Goal: Find specific page/section: Find specific page/section

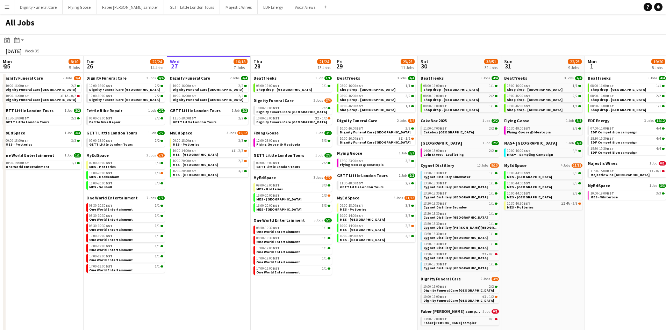
scroll to position [0, 158]
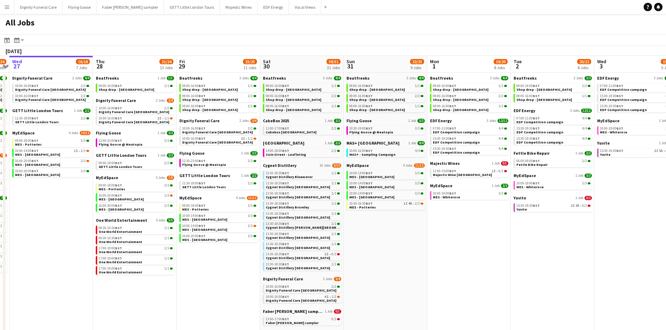
click at [522, 226] on app-calendar-viewport "Mon 25 8/10 5 Jobs Tue 26 22/24 14 Jobs Wed 27 16/18 7 Jobs Thu 28 21/24 13 Job…" at bounding box center [333, 318] width 666 height 525
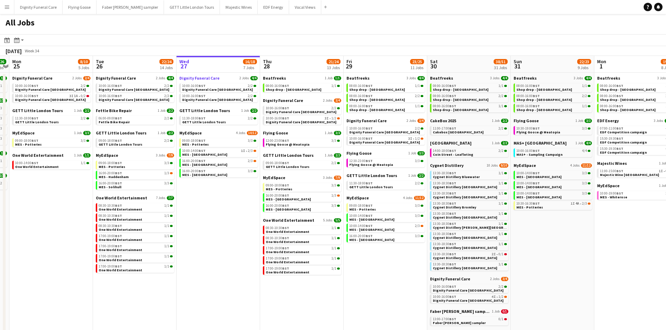
click at [199, 78] on span "Dignity Funeral Care" at bounding box center [199, 77] width 40 height 5
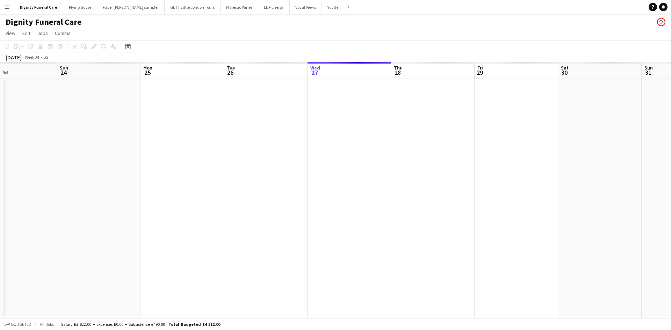
scroll to position [0, 155]
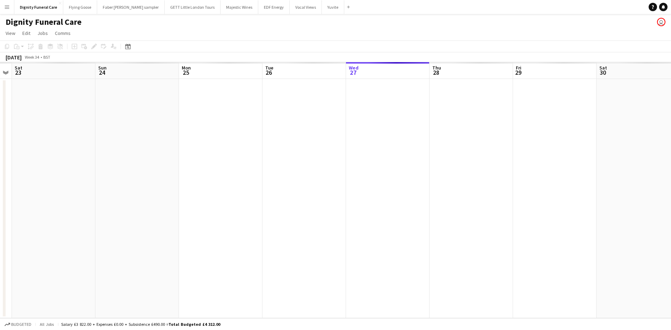
drag, startPoint x: 160, startPoint y: 159, endPoint x: 413, endPoint y: 163, distance: 253.8
click at [422, 160] on app-calendar-viewport "Thu 21 Fri 22 Sat 23 Sun 24 Mon 25 Tue 26 Wed 27 Thu 28 Fri 29 Sat 30 Sun 31 Mo…" at bounding box center [335, 190] width 671 height 256
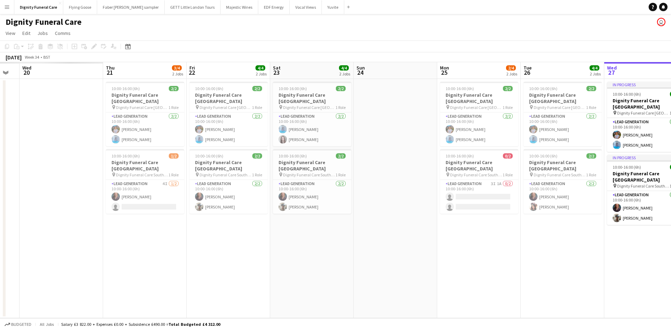
scroll to position [0, 190]
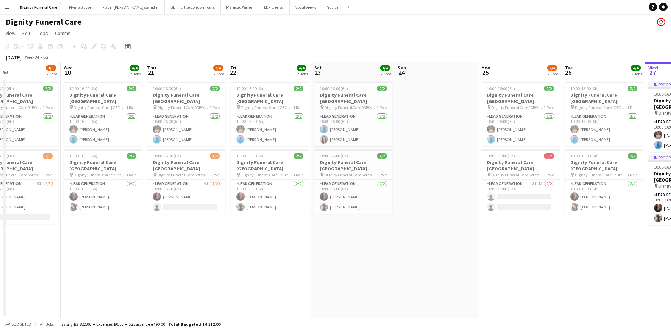
drag, startPoint x: 228, startPoint y: 192, endPoint x: 507, endPoint y: 187, distance: 279.3
click at [507, 187] on app-calendar-viewport "Sun 17 Mon 18 4/4 2 Jobs Tue 19 4/5 2 Jobs Wed 20 4/4 2 Jobs Thu 21 3/4 2 Jobs …" at bounding box center [335, 190] width 671 height 256
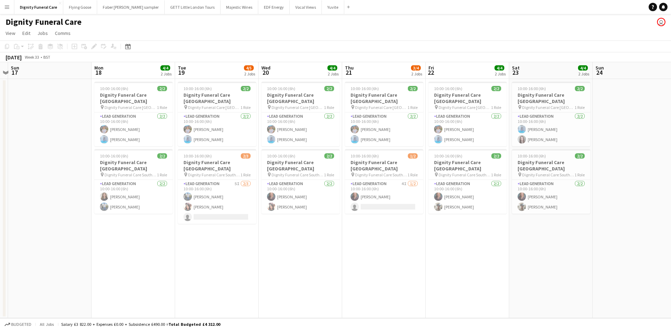
scroll to position [0, 202]
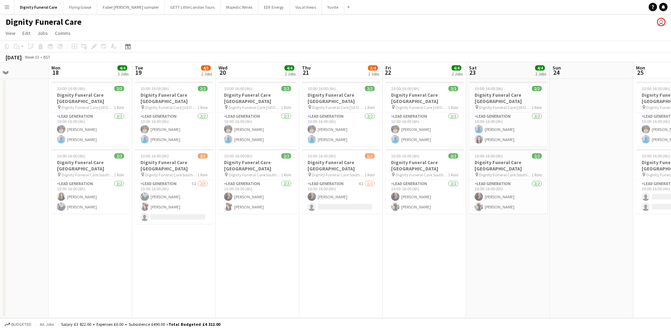
drag, startPoint x: 384, startPoint y: 205, endPoint x: 424, endPoint y: 204, distance: 40.5
click at [424, 204] on app-calendar-viewport "Fri 15 Sat 16 Sun 17 Mon 18 4/4 2 Jobs Tue 19 4/5 2 Jobs Wed 20 4/4 2 Jobs Thu …" at bounding box center [335, 190] width 671 height 256
